Goal: Task Accomplishment & Management: Use online tool/utility

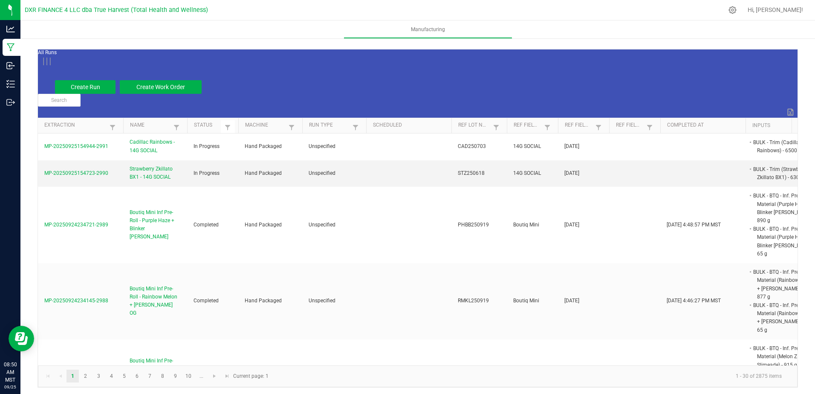
click at [153, 165] on span "Strawberry Zkillato BX1 - 14G SOCIAL" at bounding box center [155, 173] width 51 height 16
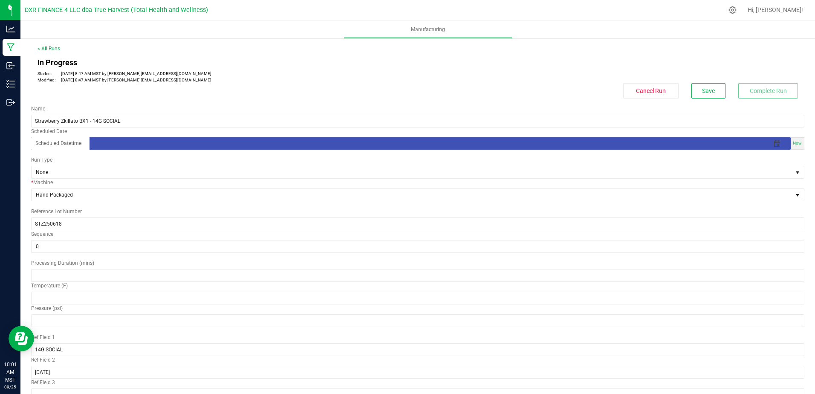
drag, startPoint x: 141, startPoint y: 246, endPoint x: 49, endPoint y: 248, distance: 91.7
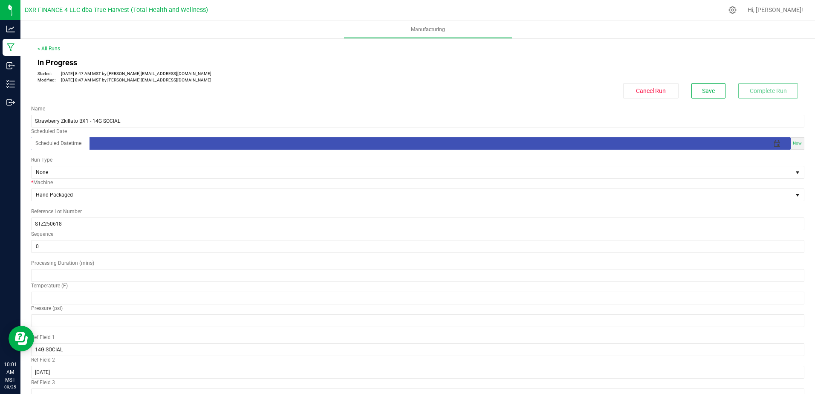
copy span "BULK - Trim (Strawberry Zkillato BX1)"
drag, startPoint x: 409, startPoint y: 245, endPoint x: 347, endPoint y: 247, distance: 61.4
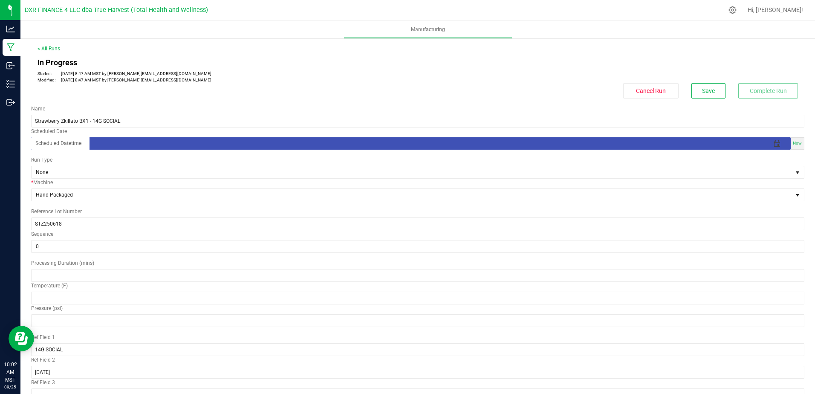
copy span "AZTRHCL-20250818-087"
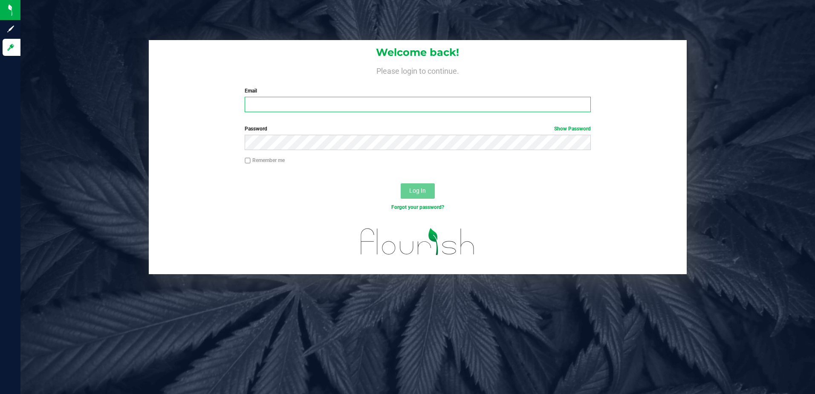
click at [332, 105] on input "Email" at bounding box center [418, 104] width 346 height 15
type input "mmartinez@trueharvestco.com"
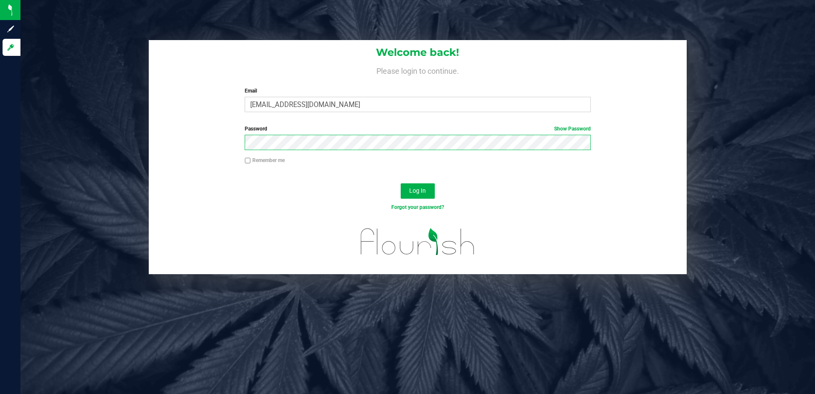
click at [401, 183] on button "Log In" at bounding box center [418, 190] width 34 height 15
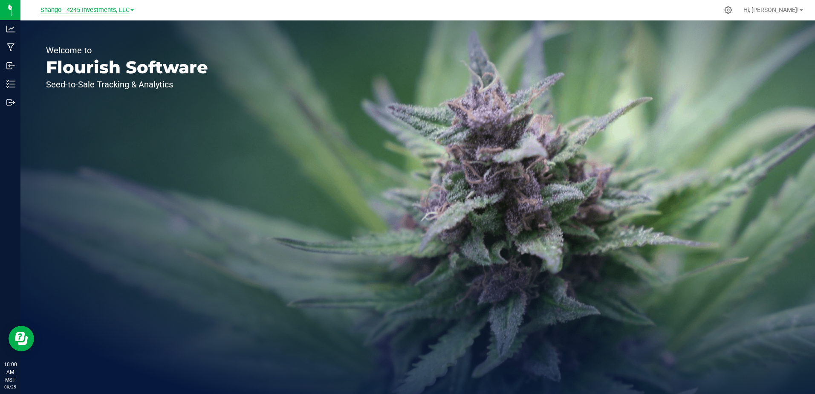
click at [105, 9] on span "Shango - 4245 Investments, LLC" at bounding box center [84, 10] width 89 height 8
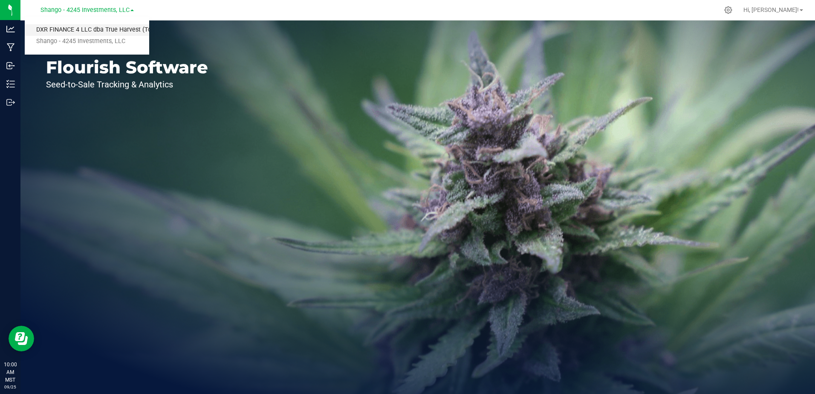
click at [120, 32] on link "DXR FINANCE 4 LLC dba True Harvest (Total Health and Wellness)" at bounding box center [87, 30] width 124 height 12
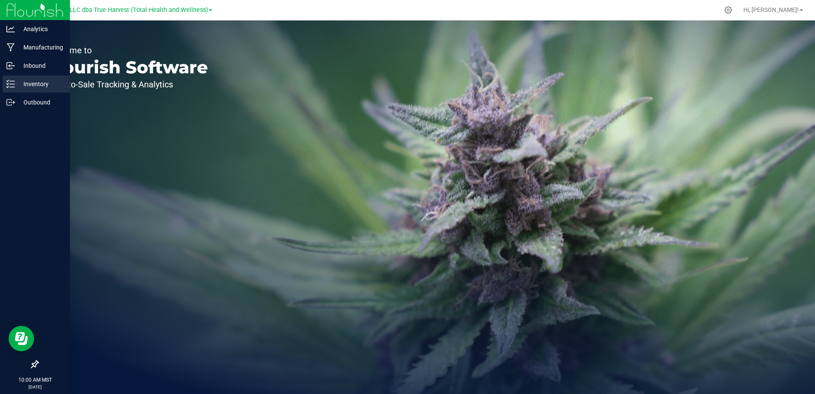
click at [32, 87] on p "Inventory" at bounding box center [40, 84] width 51 height 10
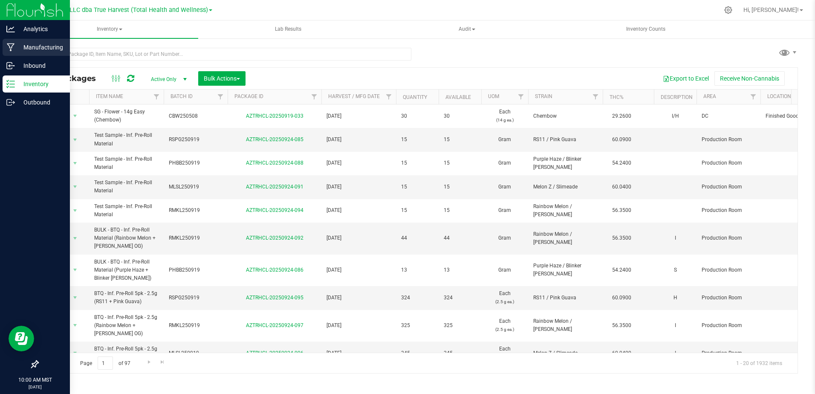
click at [11, 49] on icon at bounding box center [11, 47] width 8 height 9
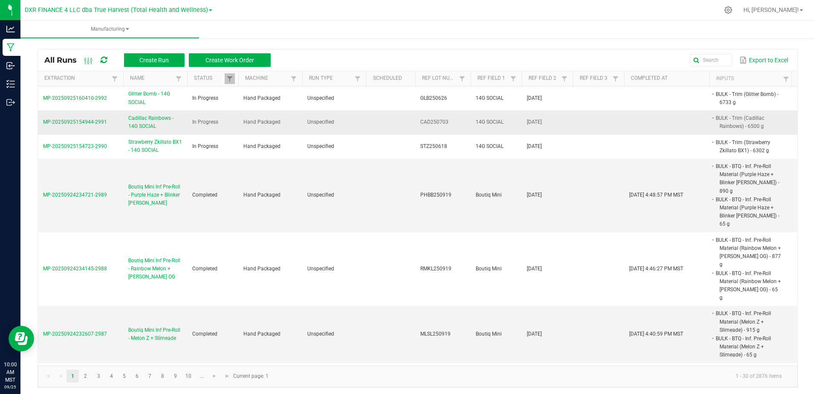
click at [147, 125] on span "Cadillac Rainbows - 14G SOCIAL" at bounding box center [155, 122] width 54 height 16
click at [90, 123] on span "MP-20250925154944-2991" at bounding box center [75, 122] width 64 height 6
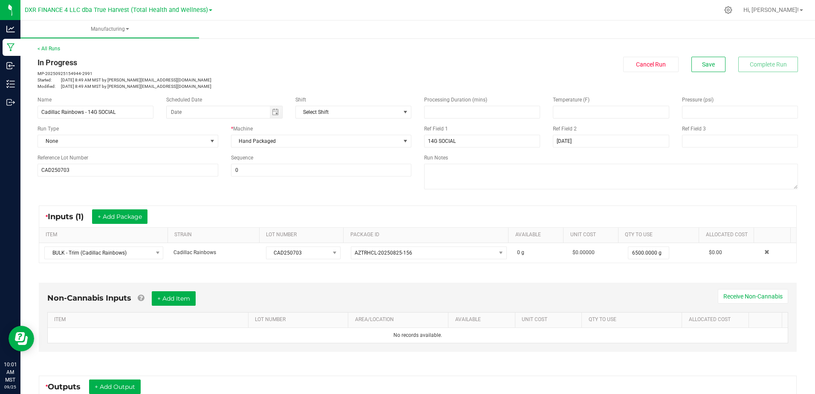
click at [213, 58] on div "In Progress" at bounding box center [225, 63] width 374 height 12
